Goal: Information Seeking & Learning: Compare options

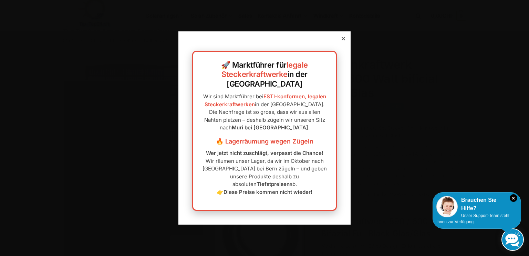
click at [342, 40] on icon at bounding box center [343, 38] width 3 height 3
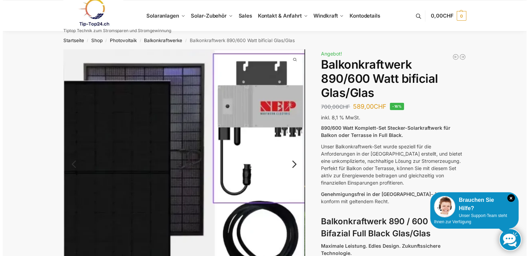
scroll to position [34, 0]
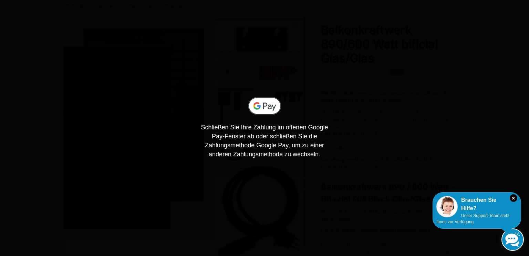
click at [353, 110] on div "Schließen Sie Ihre Zahlung im offenen Google Pay-Fenster ab oder schließen Sie …" at bounding box center [264, 128] width 529 height 62
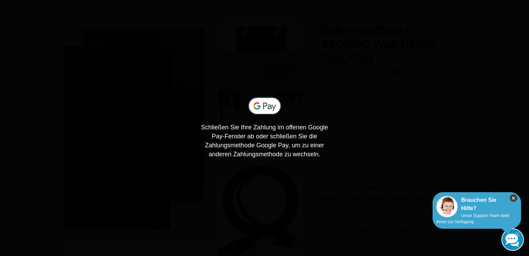
click at [510, 198] on icon "×" at bounding box center [514, 198] width 8 height 8
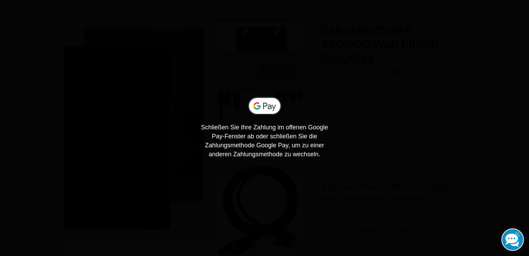
click at [65, 96] on div "Schließen Sie Ihre Zahlung im offenen Google Pay-Fenster ab oder schließen Sie …" at bounding box center [264, 128] width 529 height 256
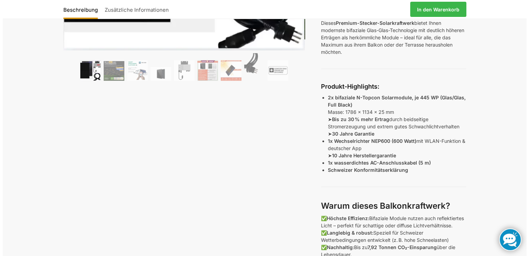
scroll to position [310, 0]
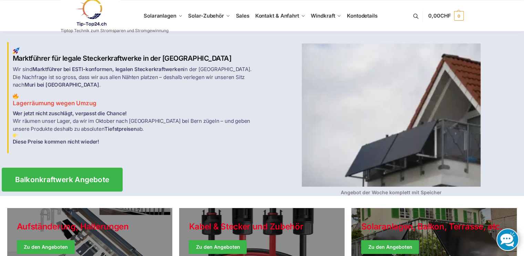
click at [87, 176] on span "Balkonkraftwerk Angebote" at bounding box center [62, 179] width 94 height 7
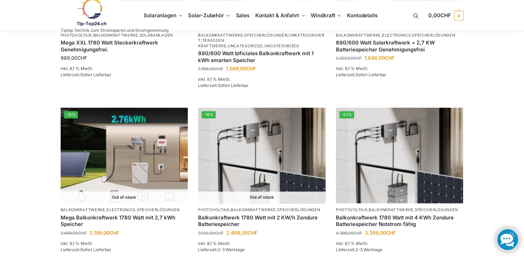
scroll to position [413, 0]
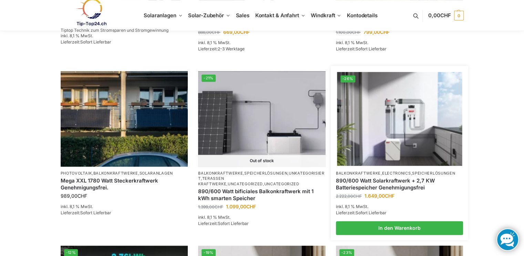
click at [380, 179] on link "890/600 Watt Solarkraftwerk + 2,7 KW Batteriespeicher Genehmigungsfrei" at bounding box center [399, 183] width 127 height 13
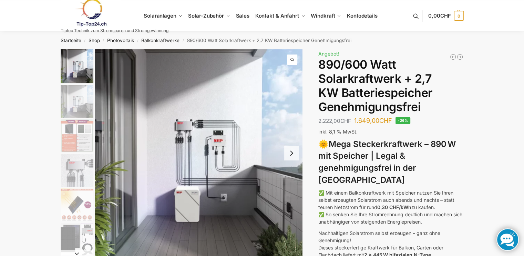
click at [289, 154] on button "Next slide" at bounding box center [291, 153] width 14 height 14
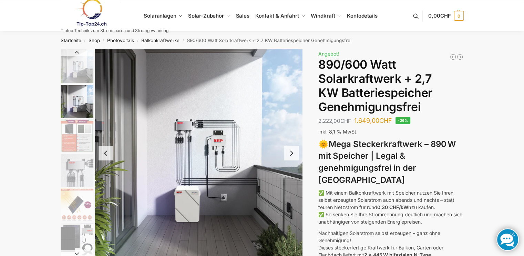
click at [289, 153] on button "Next slide" at bounding box center [291, 153] width 14 height 14
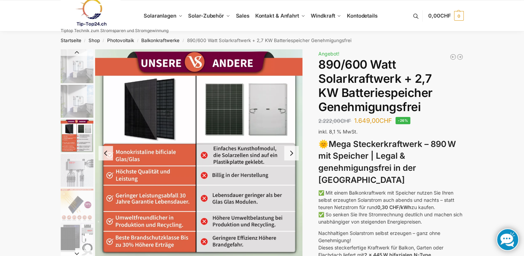
click at [289, 153] on button "Next slide" at bounding box center [291, 153] width 14 height 14
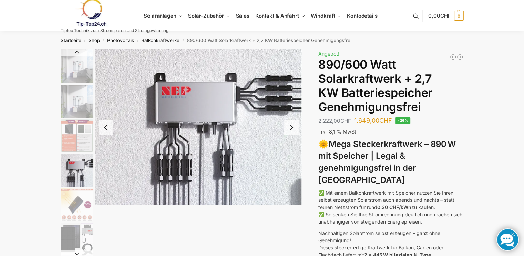
click at [293, 126] on button "Next slide" at bounding box center [291, 127] width 14 height 14
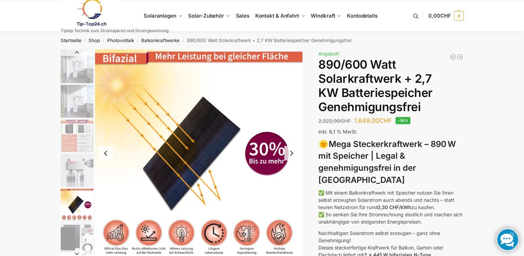
click at [294, 156] on button "Next slide" at bounding box center [291, 153] width 14 height 14
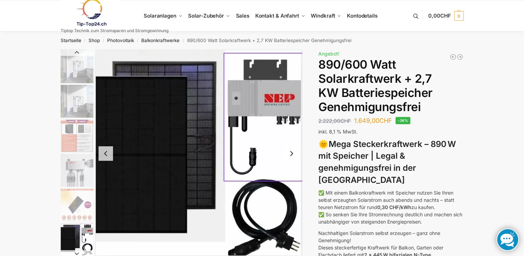
click at [291, 151] on button "Next slide" at bounding box center [291, 153] width 14 height 14
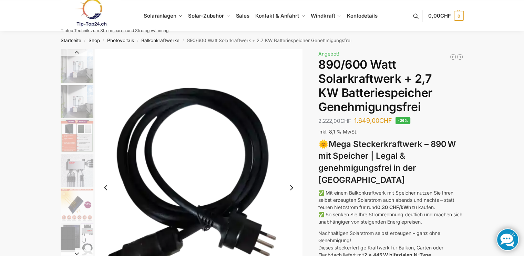
click at [294, 188] on button "Next slide" at bounding box center [291, 187] width 14 height 14
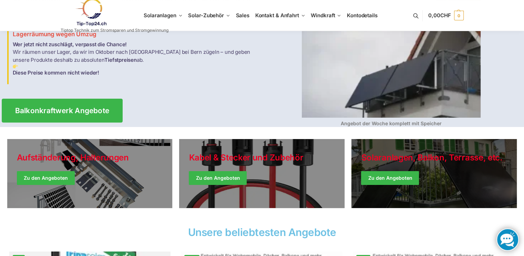
scroll to position [34, 0]
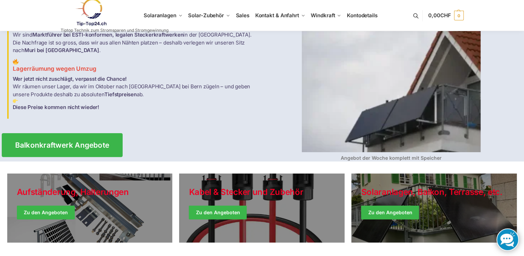
click at [71, 146] on link "Balkonkraftwerk Angebote" at bounding box center [62, 145] width 121 height 24
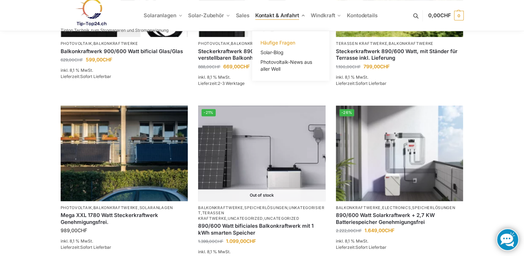
scroll to position [413, 0]
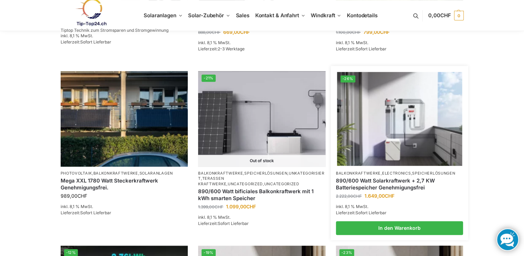
click at [391, 148] on img at bounding box center [399, 119] width 125 height 94
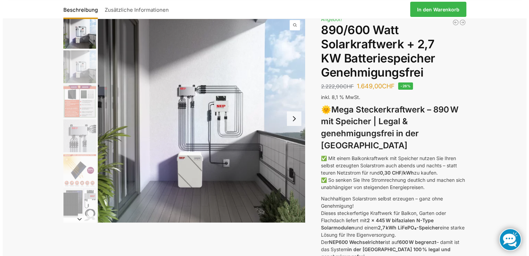
scroll to position [69, 0]
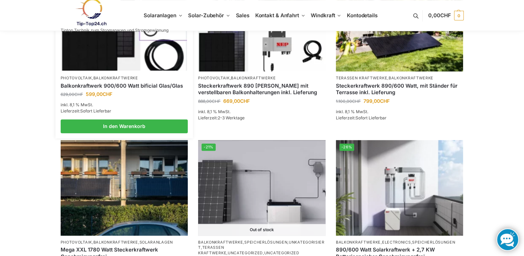
scroll to position [413, 0]
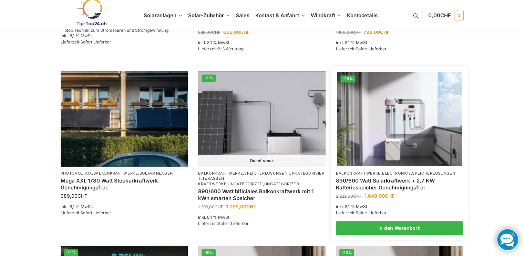
click at [372, 180] on link "890/600 Watt Solarkraftwerk + 2,7 KW Batteriespeicher Genehmigungsfrei" at bounding box center [399, 183] width 127 height 13
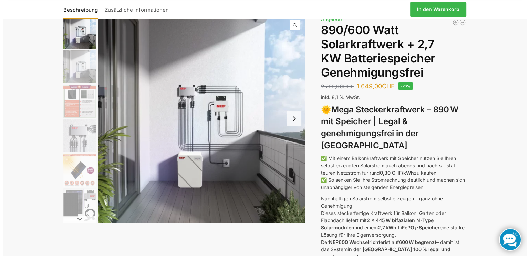
scroll to position [69, 0]
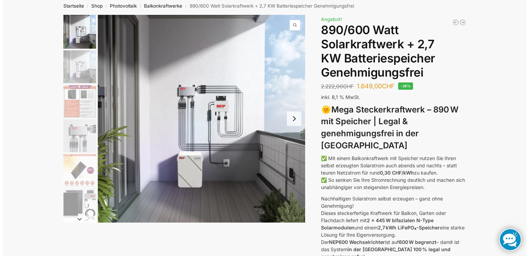
scroll to position [69, 0]
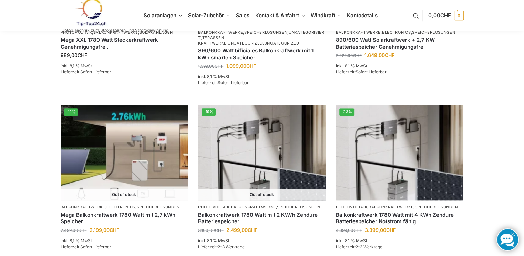
scroll to position [588, 0]
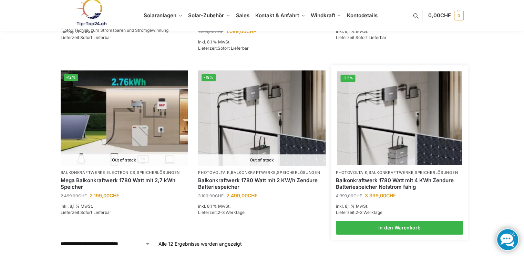
click at [381, 182] on link "Balkonkraftwerk 1780 Watt mit 4 KWh Zendure Batteriespeicher Notstrom fähig" at bounding box center [399, 183] width 127 height 13
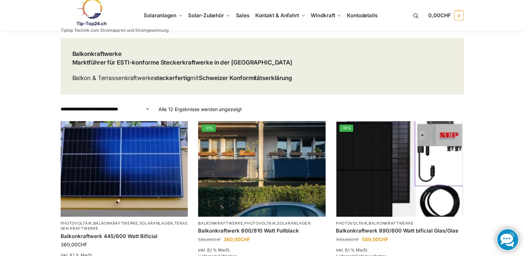
scroll to position [0, 0]
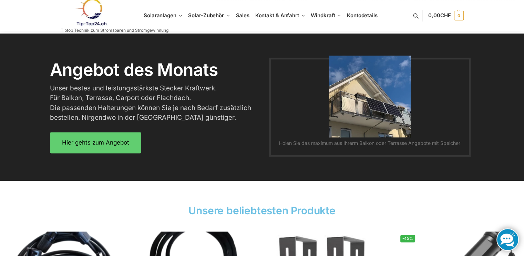
scroll to position [792, 0]
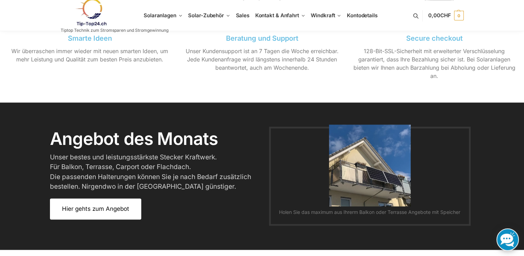
click at [119, 207] on span "Hier gehts zum Angebot" at bounding box center [95, 209] width 67 height 6
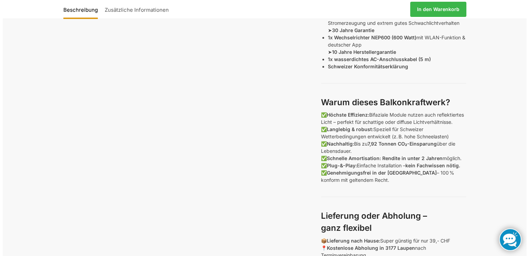
scroll to position [379, 0]
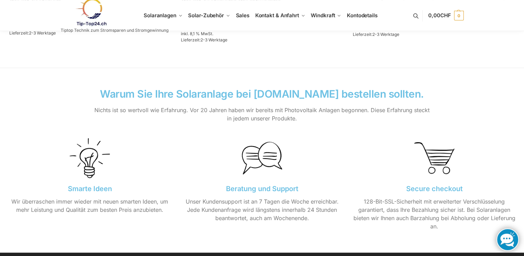
scroll to position [648, 0]
